Goal: Navigation & Orientation: Find specific page/section

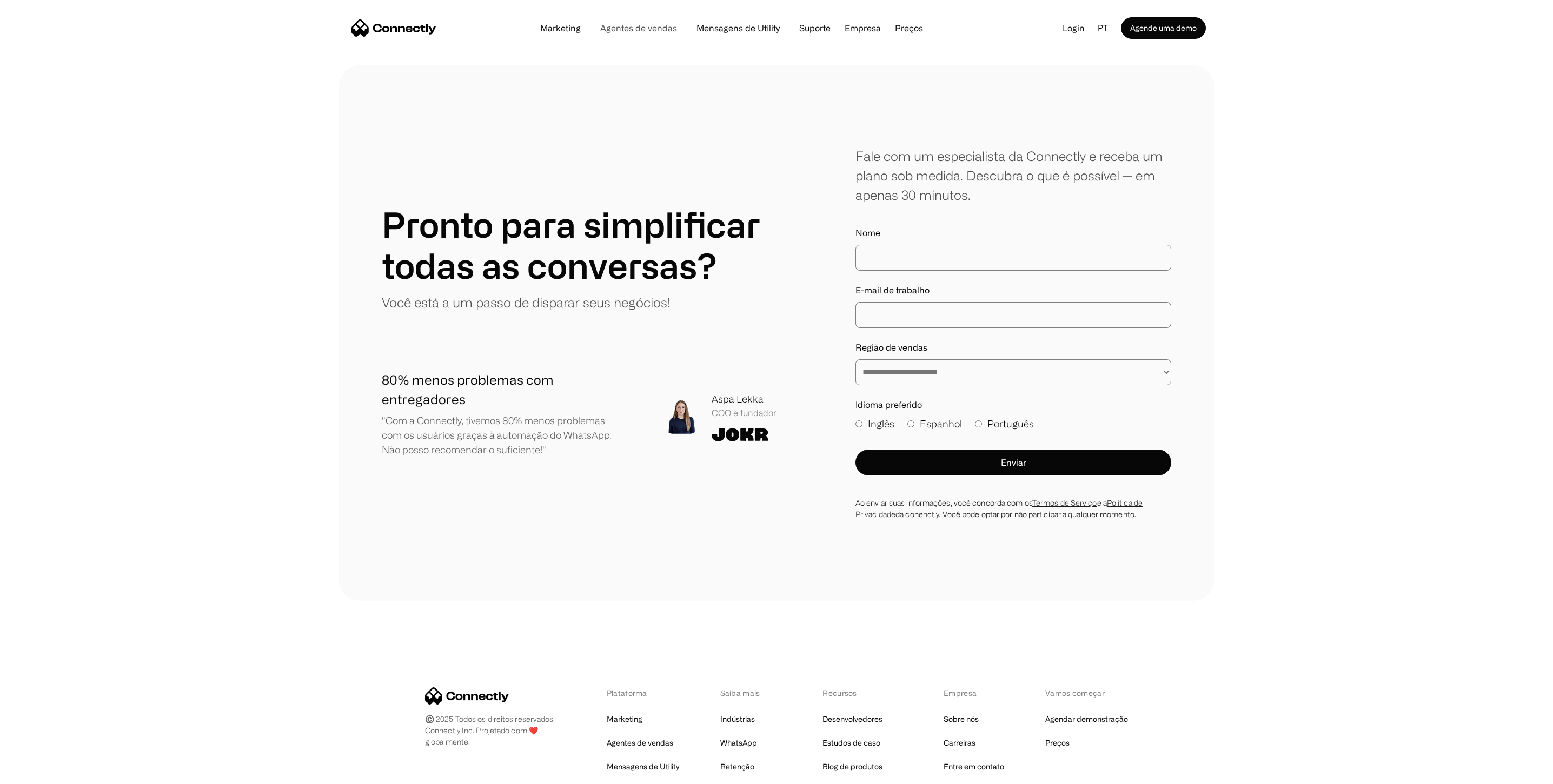
scroll to position [6213, 0]
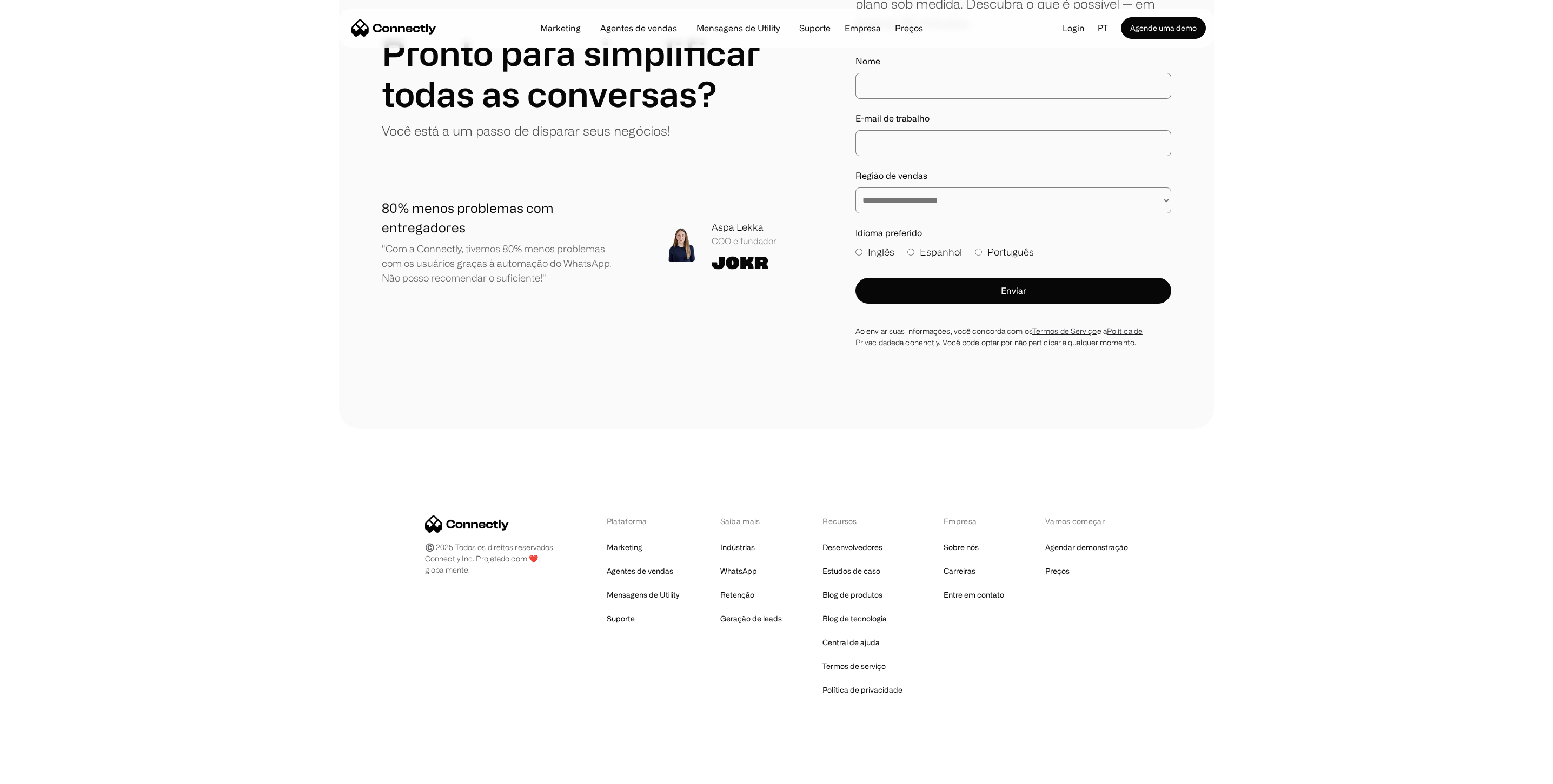
click at [723, 229] on div "Aspa Lekka" at bounding box center [744, 227] width 65 height 15
click at [1054, 571] on link "Preços" at bounding box center [1057, 572] width 24 height 15
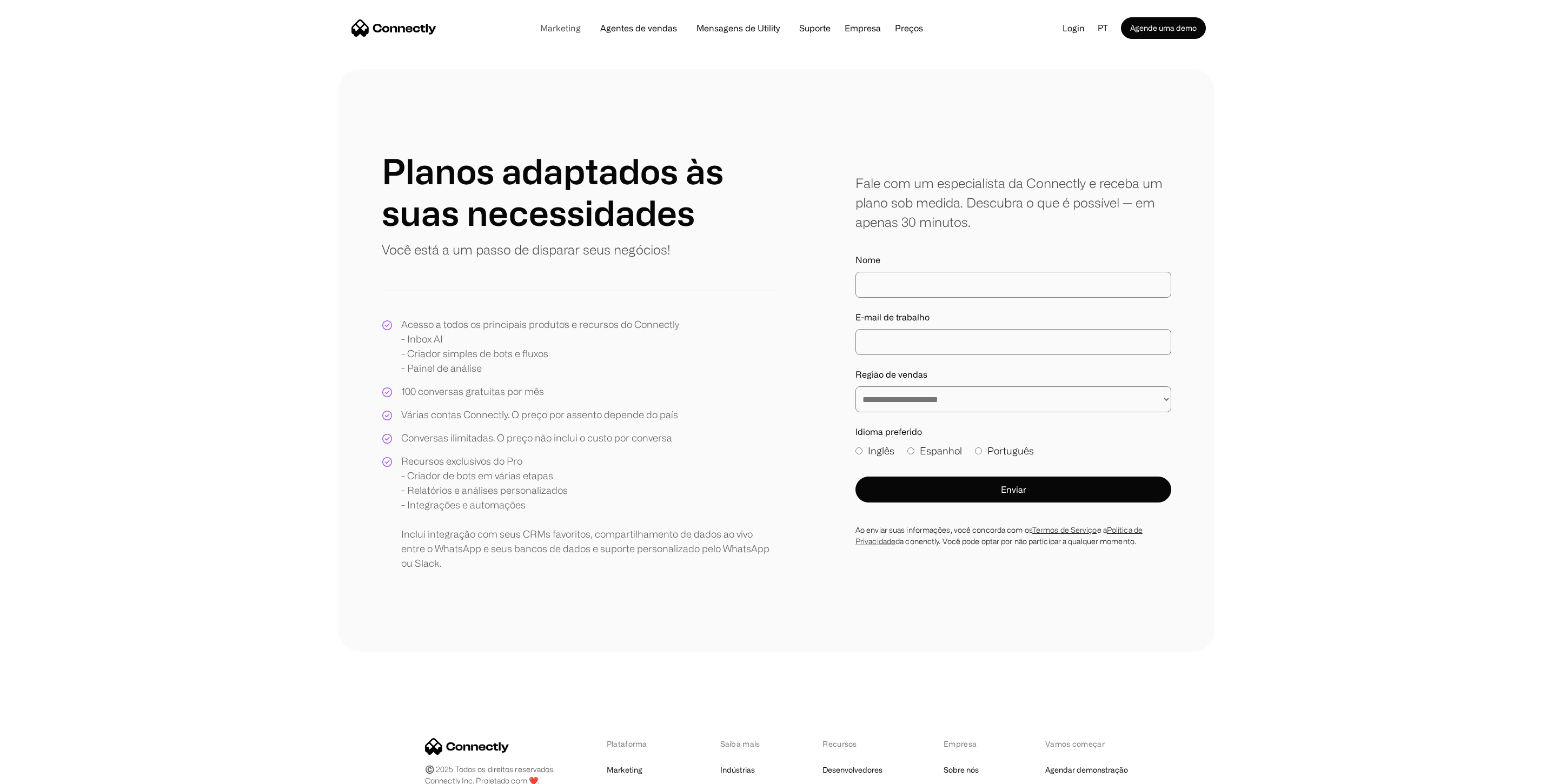
click at [555, 26] on link "Marketing" at bounding box center [561, 27] width 58 height 8
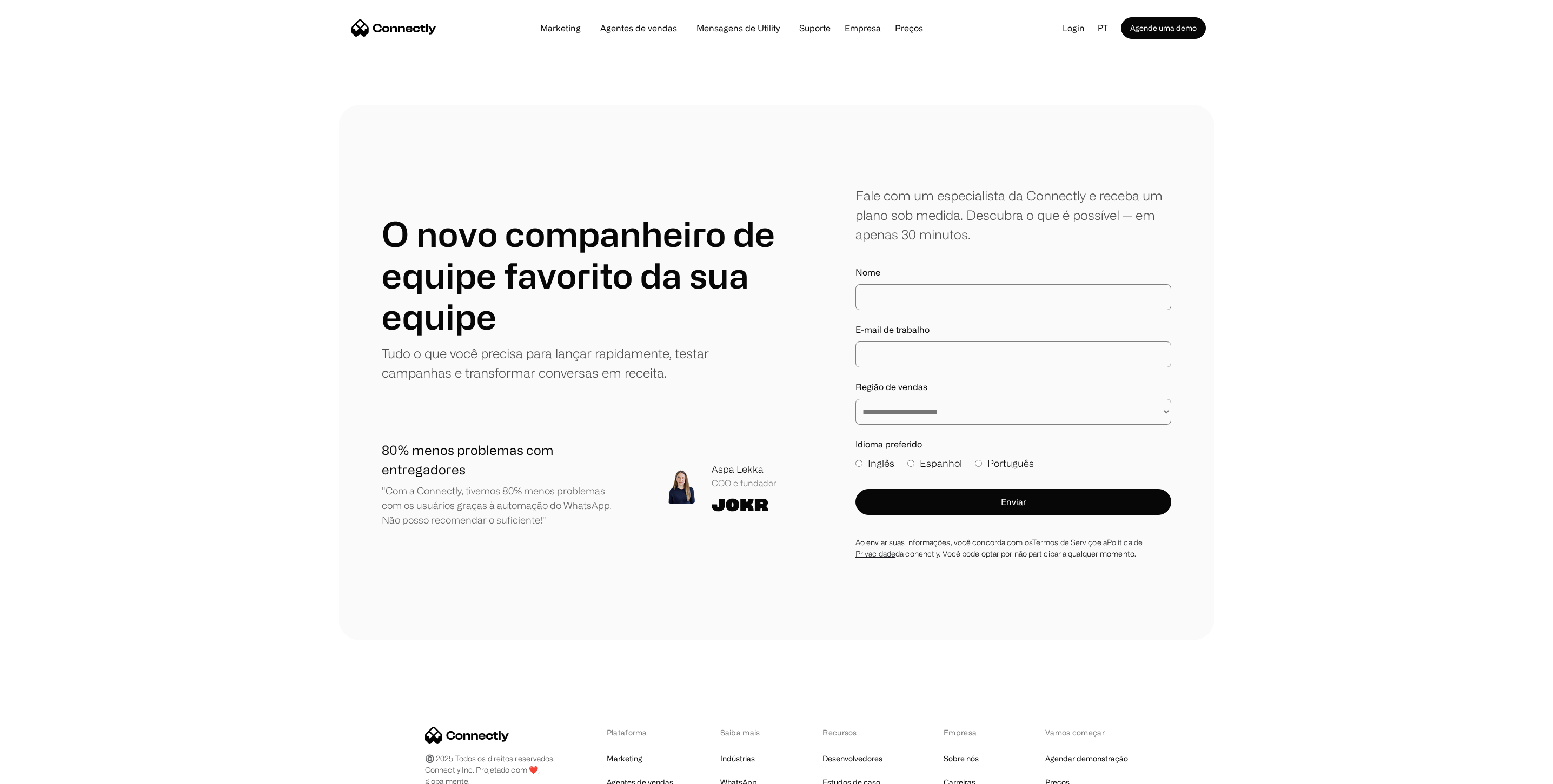
scroll to position [3755, 0]
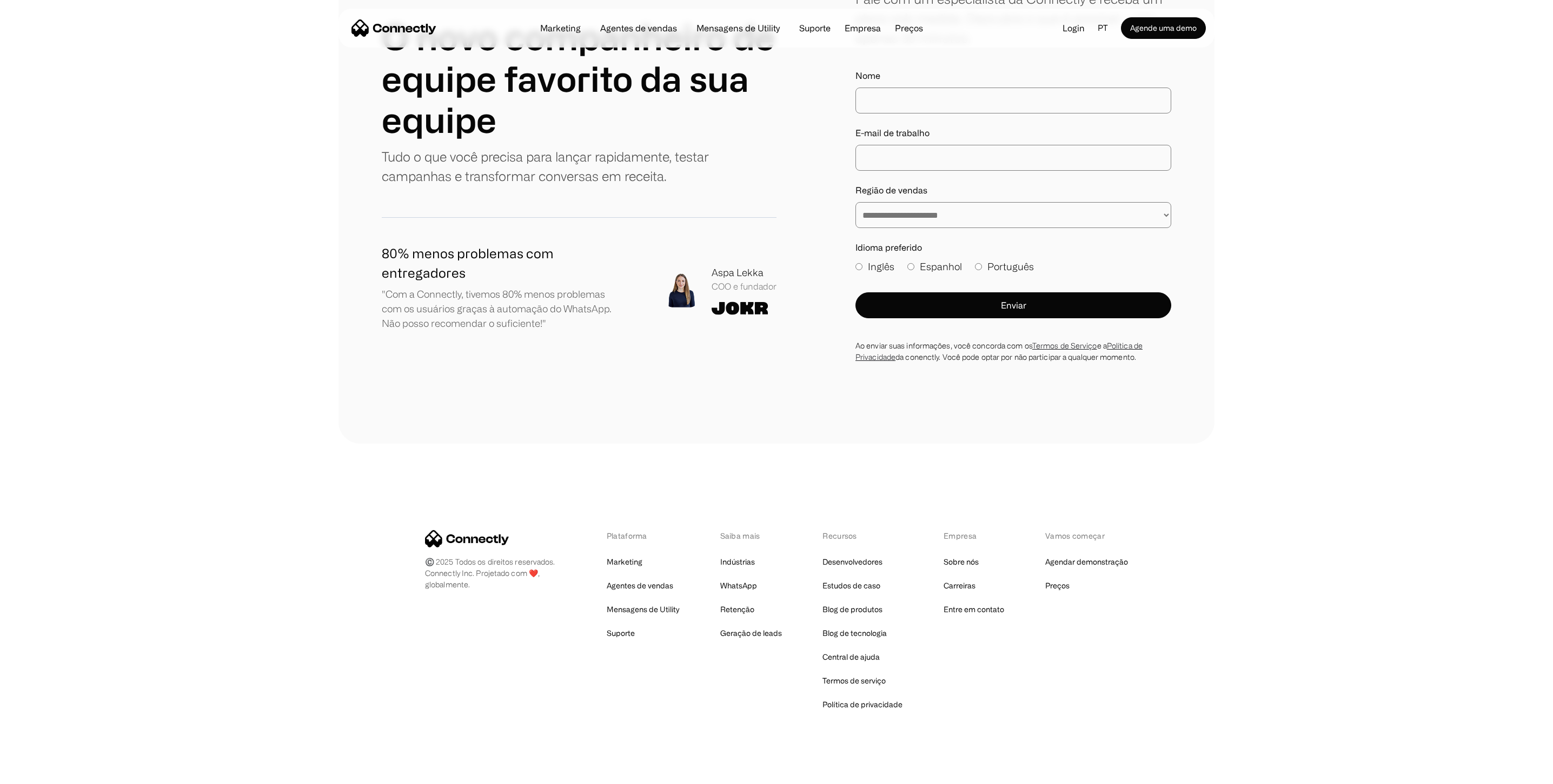
click at [715, 265] on div "Aspa Lekka" at bounding box center [744, 273] width 65 height 15
copy div "Aspa Lekka"
click at [967, 555] on link "Sobre nós" at bounding box center [960, 562] width 35 height 15
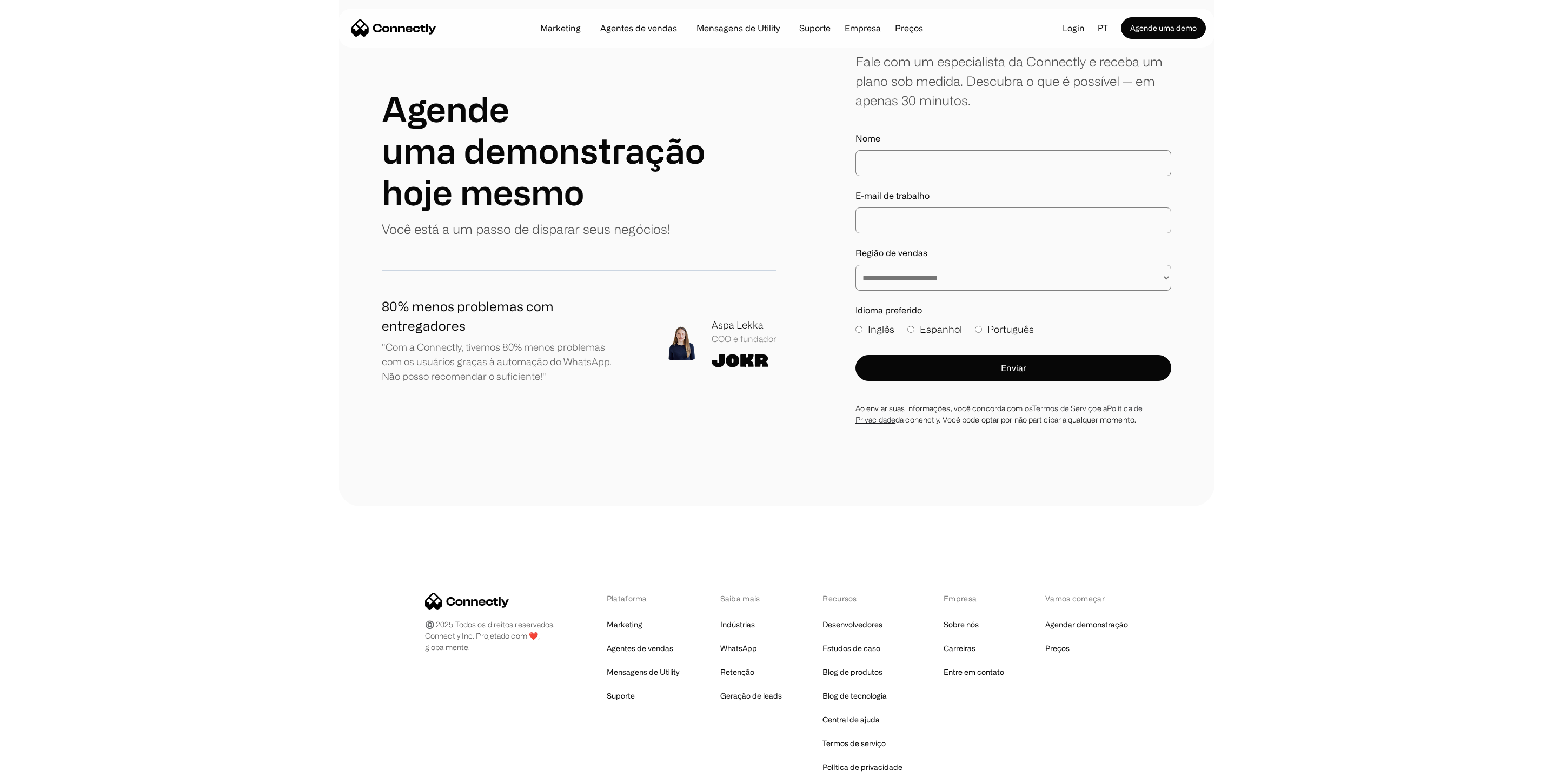
scroll to position [1346, 0]
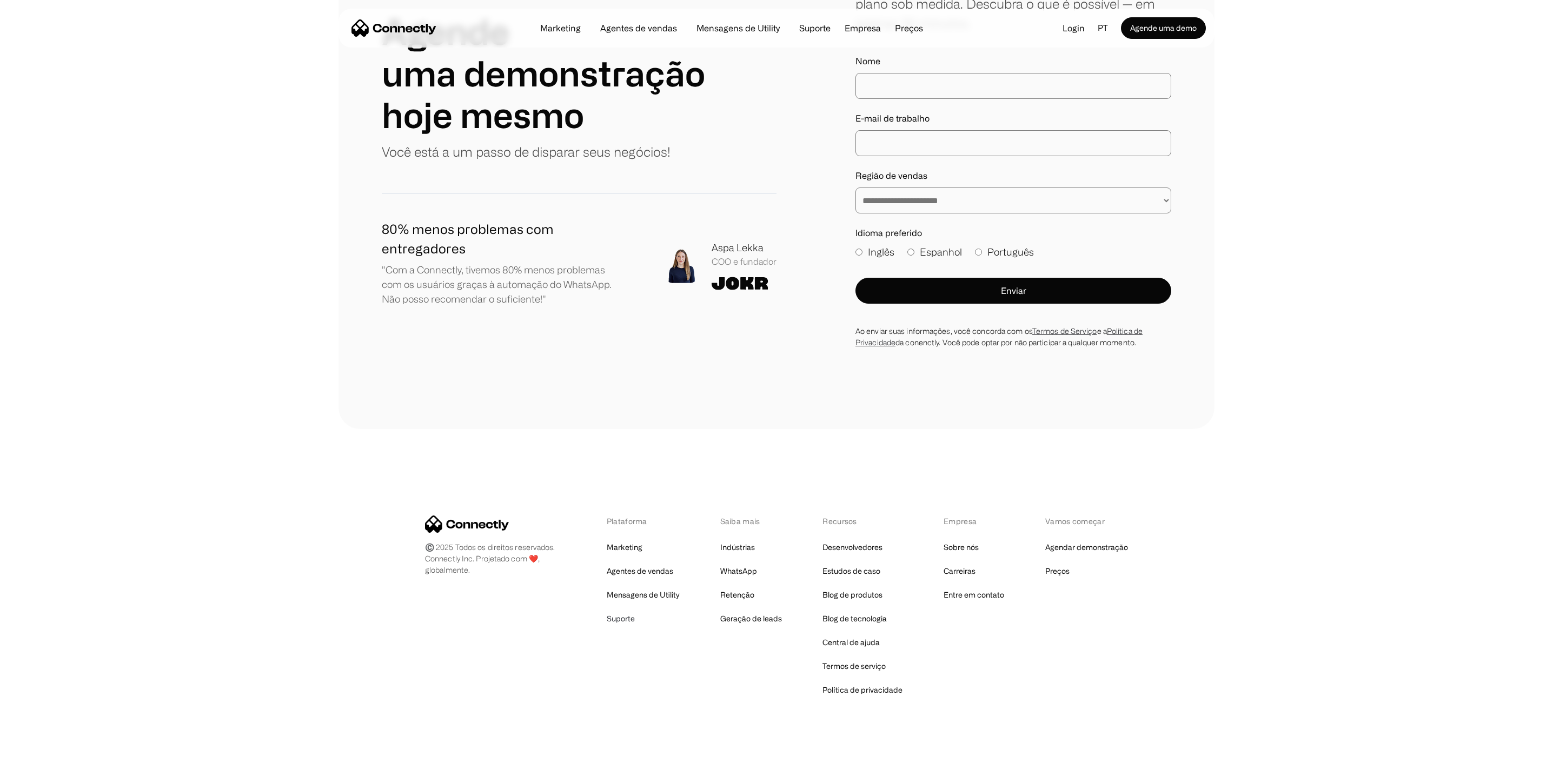
click at [619, 619] on link "Suporte" at bounding box center [621, 619] width 28 height 15
click at [748, 616] on link "Geração de leads" at bounding box center [752, 619] width 62 height 15
click at [848, 644] on link "Central de ajuda" at bounding box center [851, 643] width 57 height 15
click at [955, 547] on link "Sobre nós" at bounding box center [960, 547] width 35 height 15
click at [962, 593] on link "Entre em contato" at bounding box center [974, 595] width 60 height 15
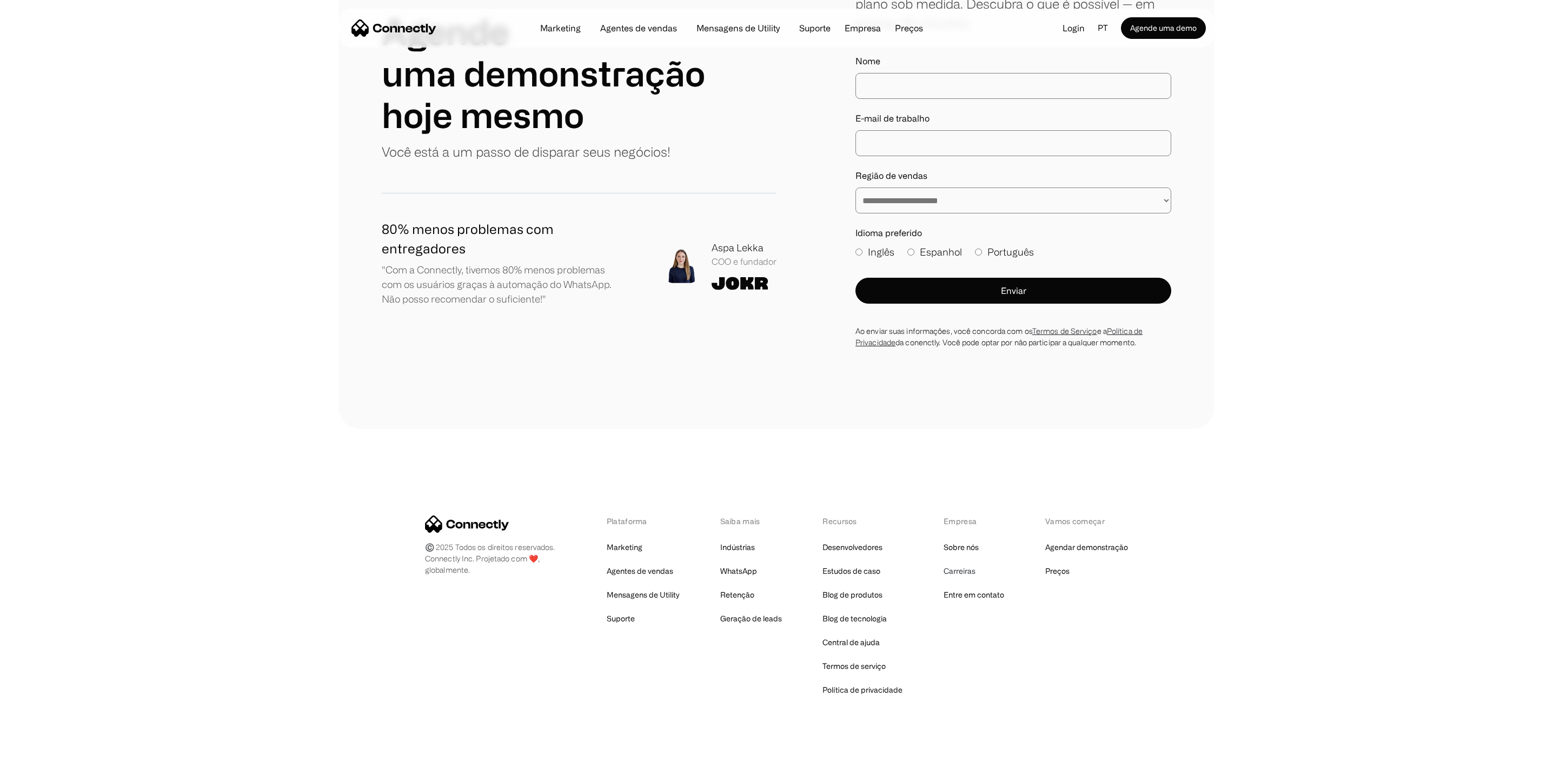
click at [959, 570] on link "Carreiras" at bounding box center [959, 572] width 32 height 15
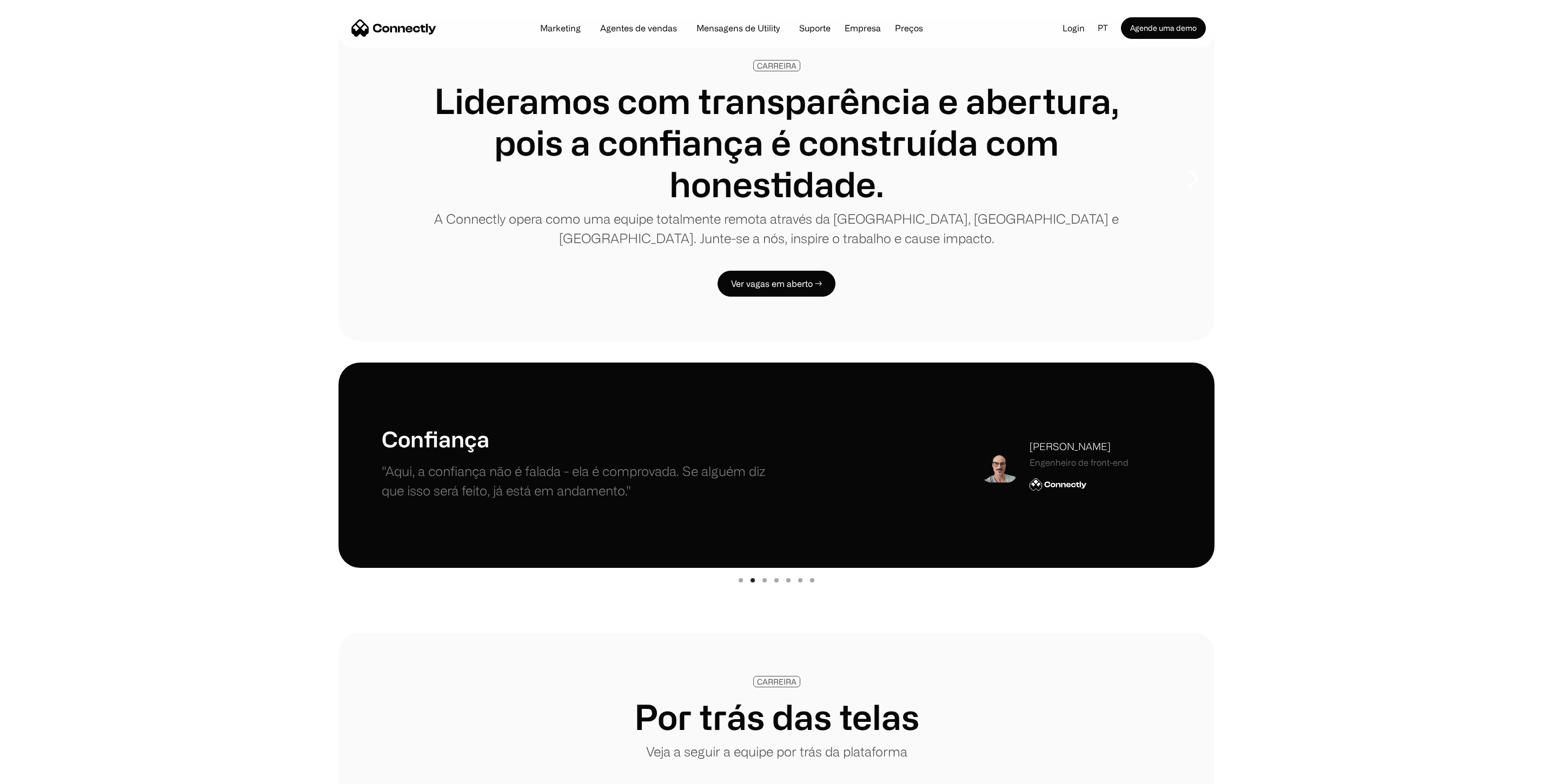
scroll to position [56, 0]
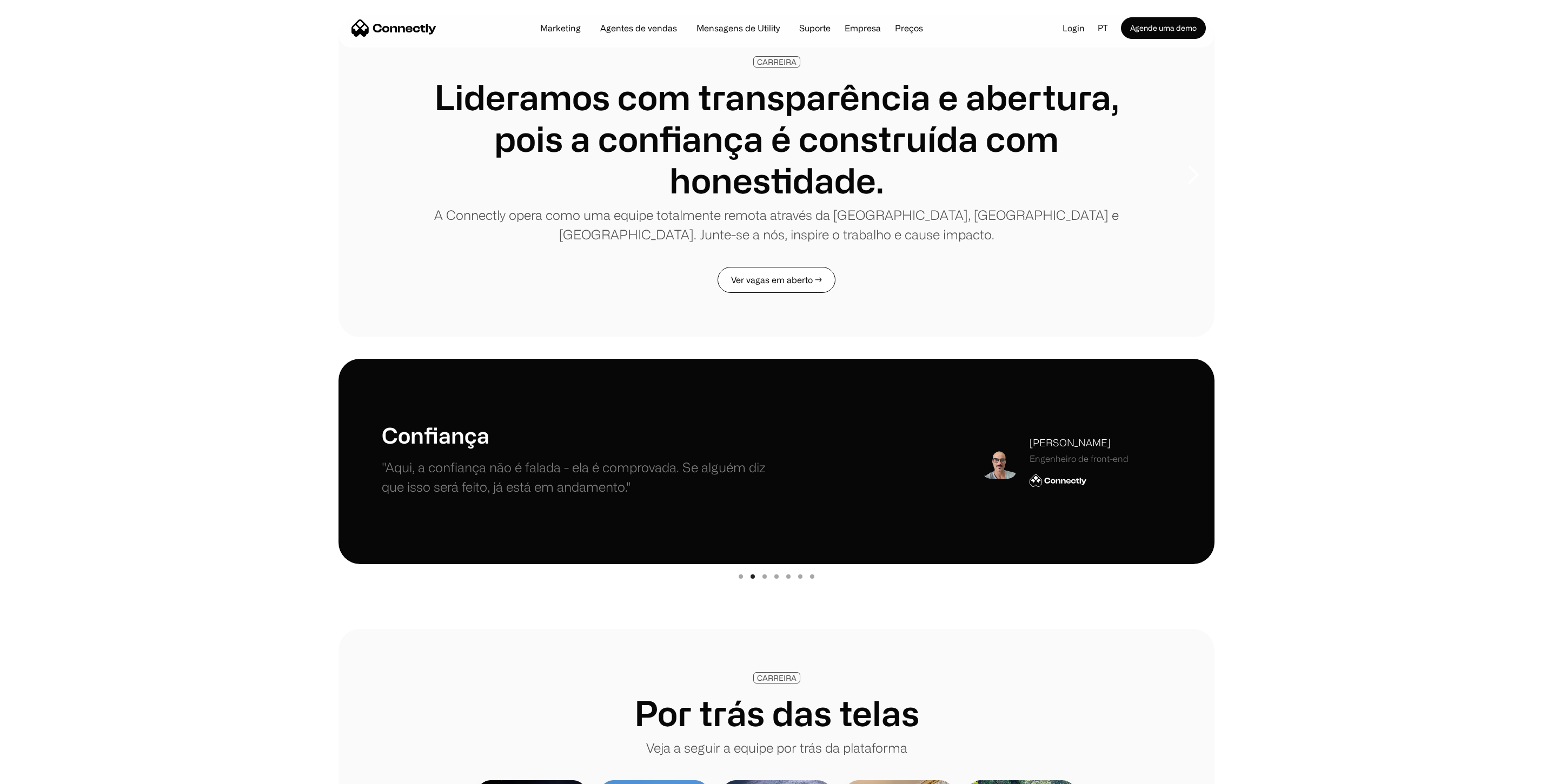
click at [741, 272] on link "Ver vagas em aberto →" at bounding box center [776, 280] width 118 height 26
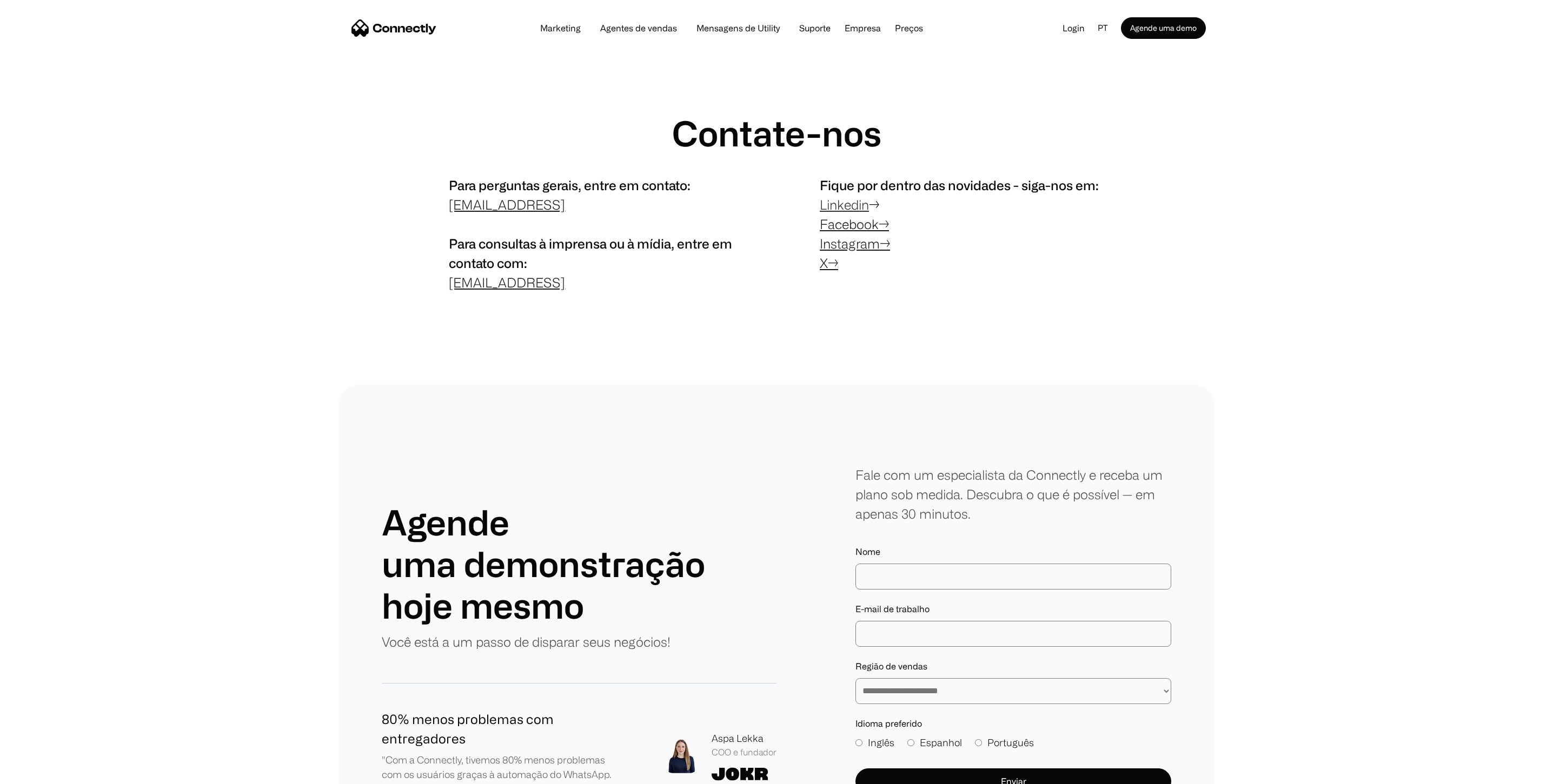
click at [847, 204] on link "Linkedin" at bounding box center [845, 205] width 49 height 15
click at [847, 244] on link "Instagram→" at bounding box center [855, 243] width 71 height 15
